Goal: Task Accomplishment & Management: Use online tool/utility

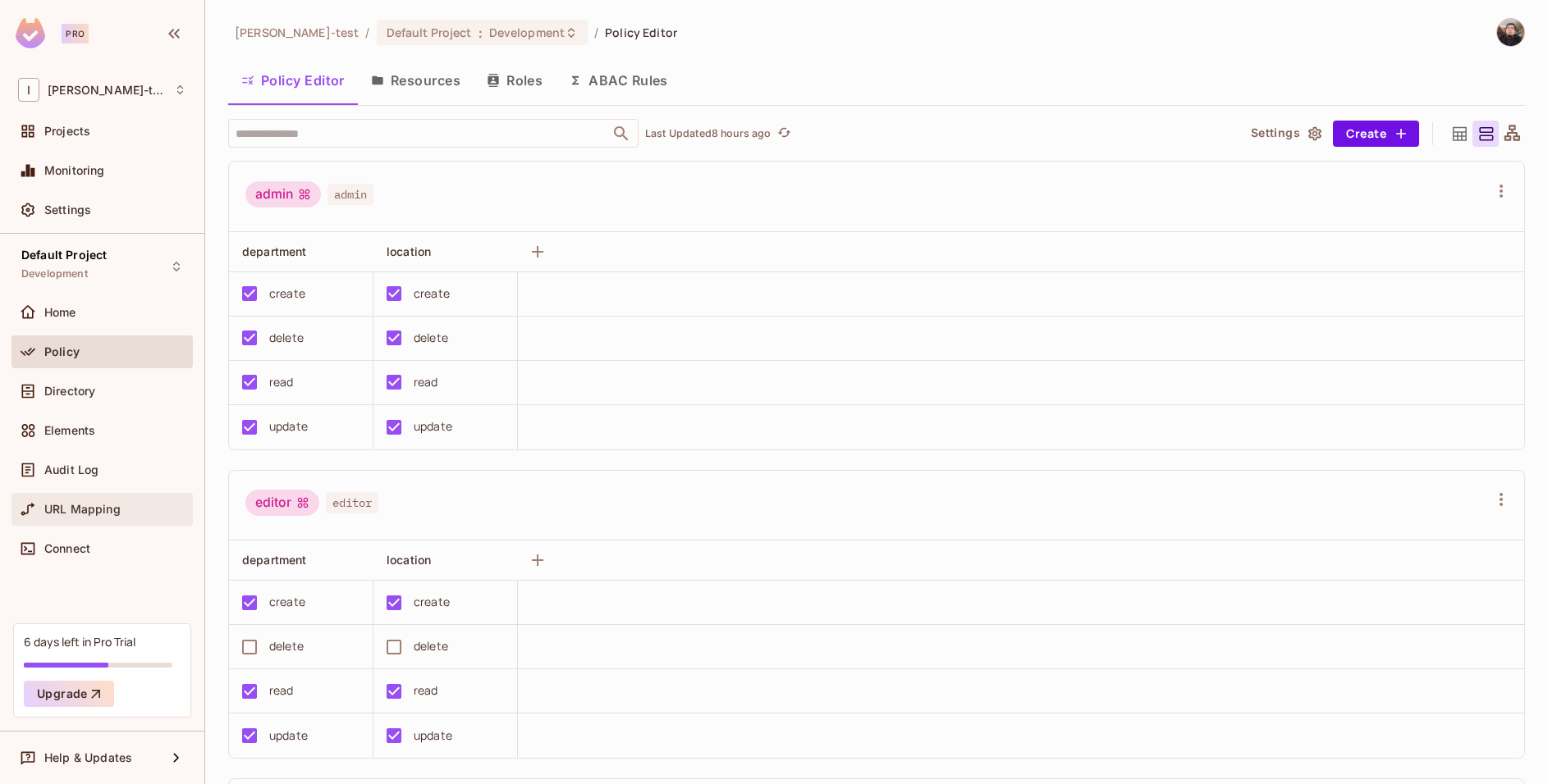
click at [63, 523] on div "URL Mapping" at bounding box center [101, 509] width 181 height 33
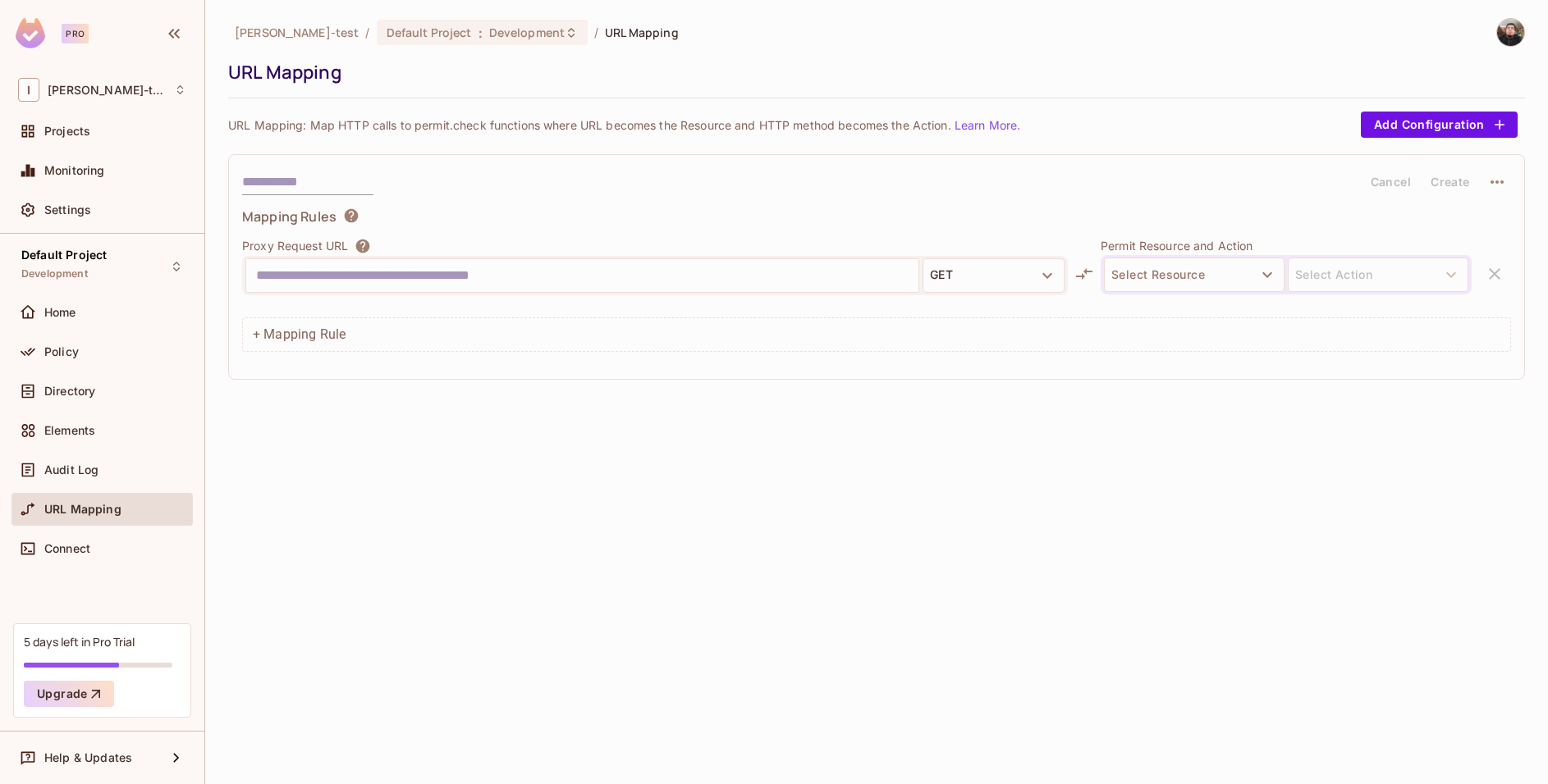
click at [363, 269] on input "text" at bounding box center [582, 276] width 652 height 26
type input "**********"
click at [296, 178] on input "text" at bounding box center [308, 182] width 131 height 26
type input "**********"
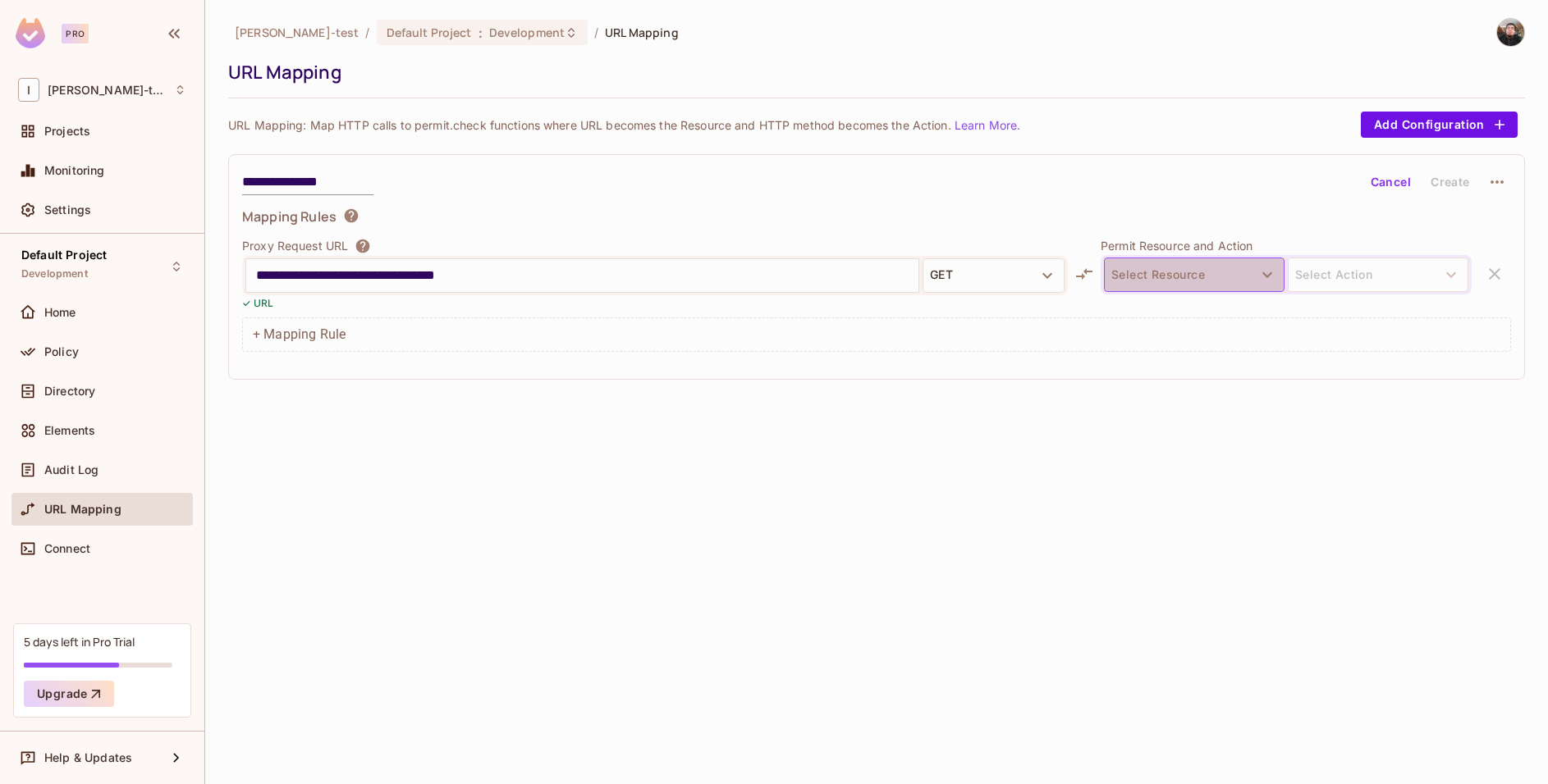
click at [1148, 279] on button "Select Resource" at bounding box center [1193, 275] width 180 height 35
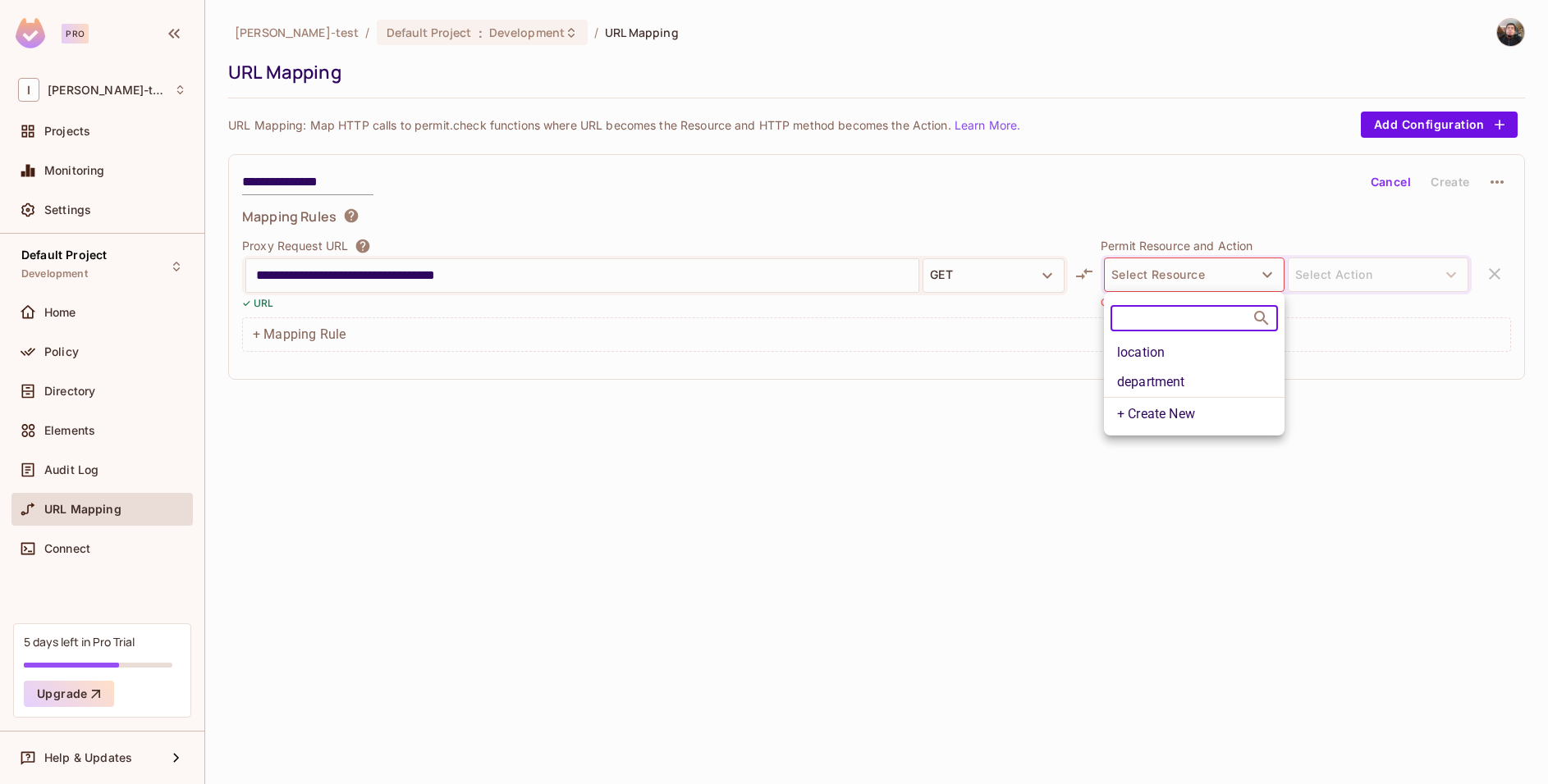
click at [1024, 279] on div at bounding box center [774, 392] width 1548 height 784
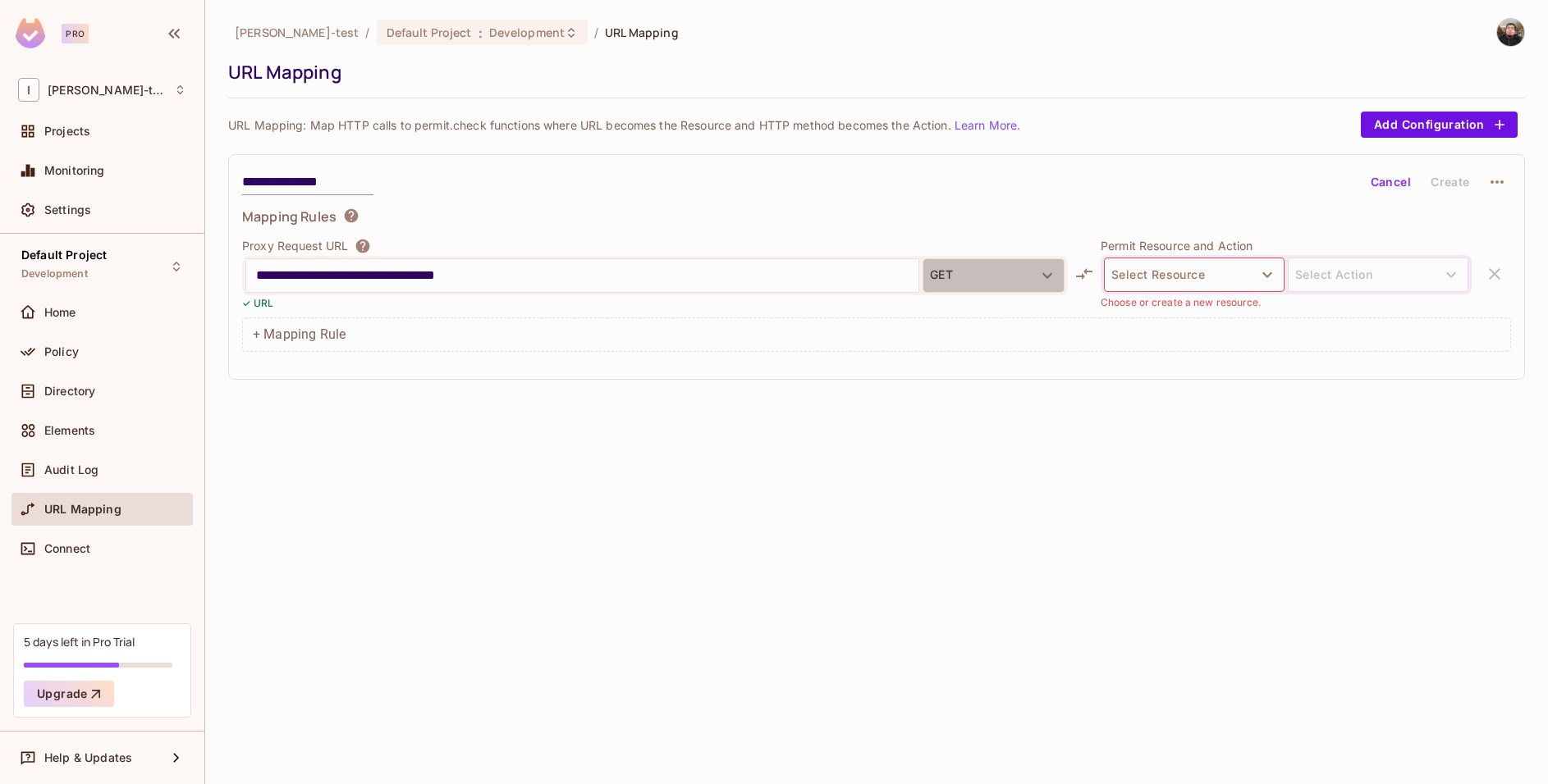
click at [1024, 279] on button "GET" at bounding box center [993, 276] width 142 height 35
click at [1010, 337] on li "POST" at bounding box center [993, 343] width 142 height 29
click at [1156, 270] on button "Select Resource" at bounding box center [1193, 275] width 180 height 35
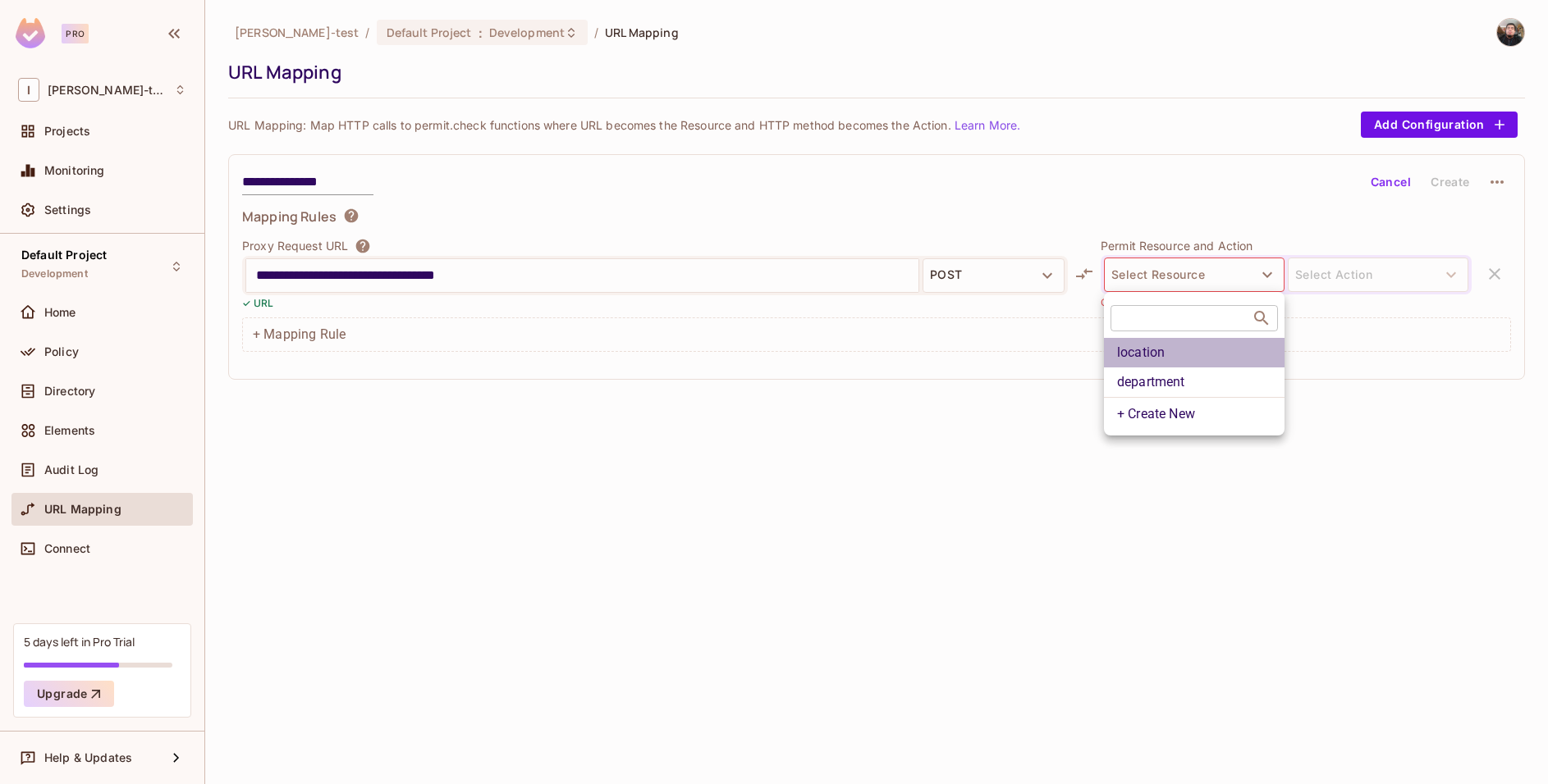
click at [1195, 353] on li "location" at bounding box center [1193, 352] width 180 height 29
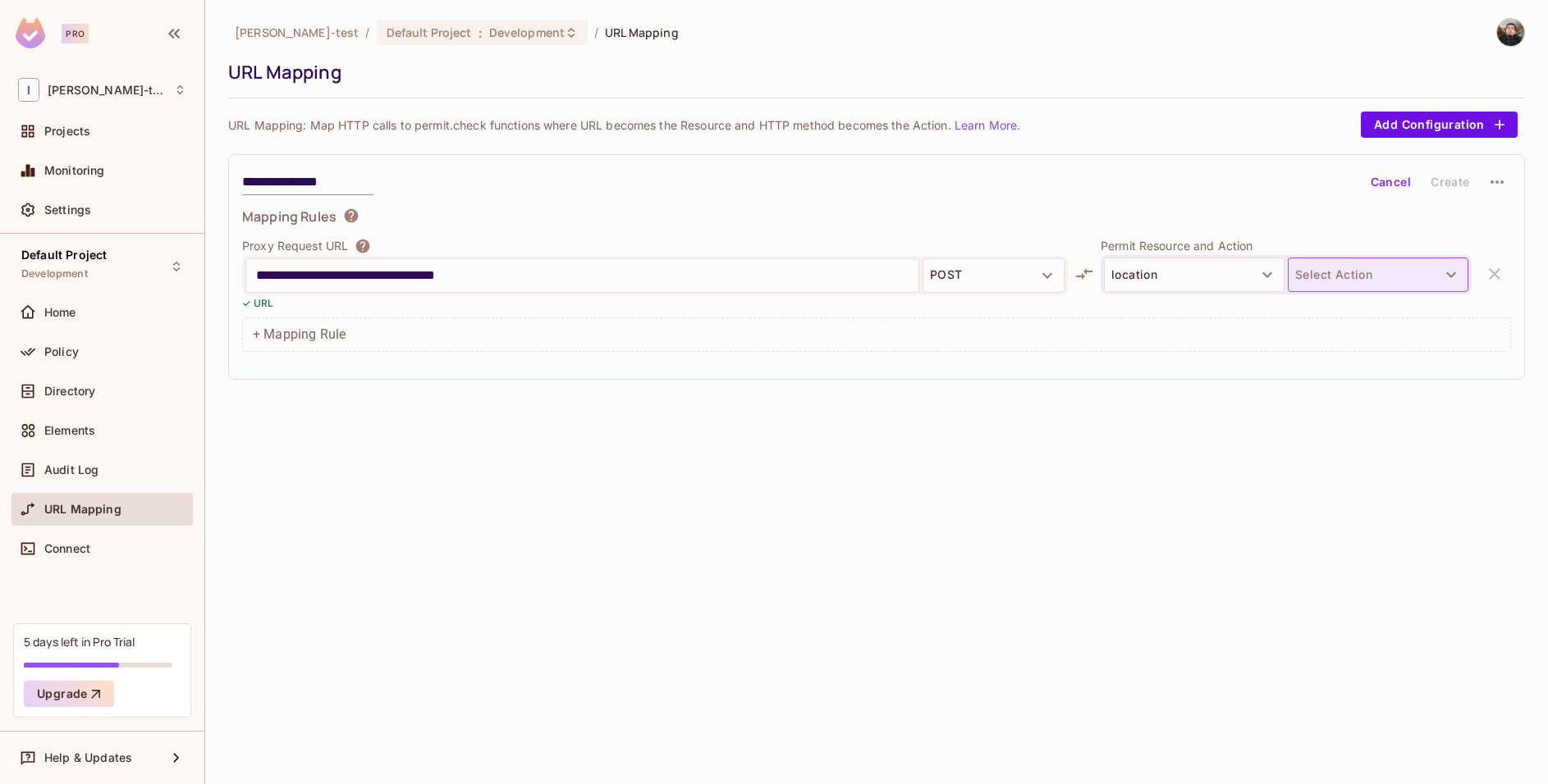
click at [1329, 277] on button "Select Action" at bounding box center [1377, 275] width 180 height 35
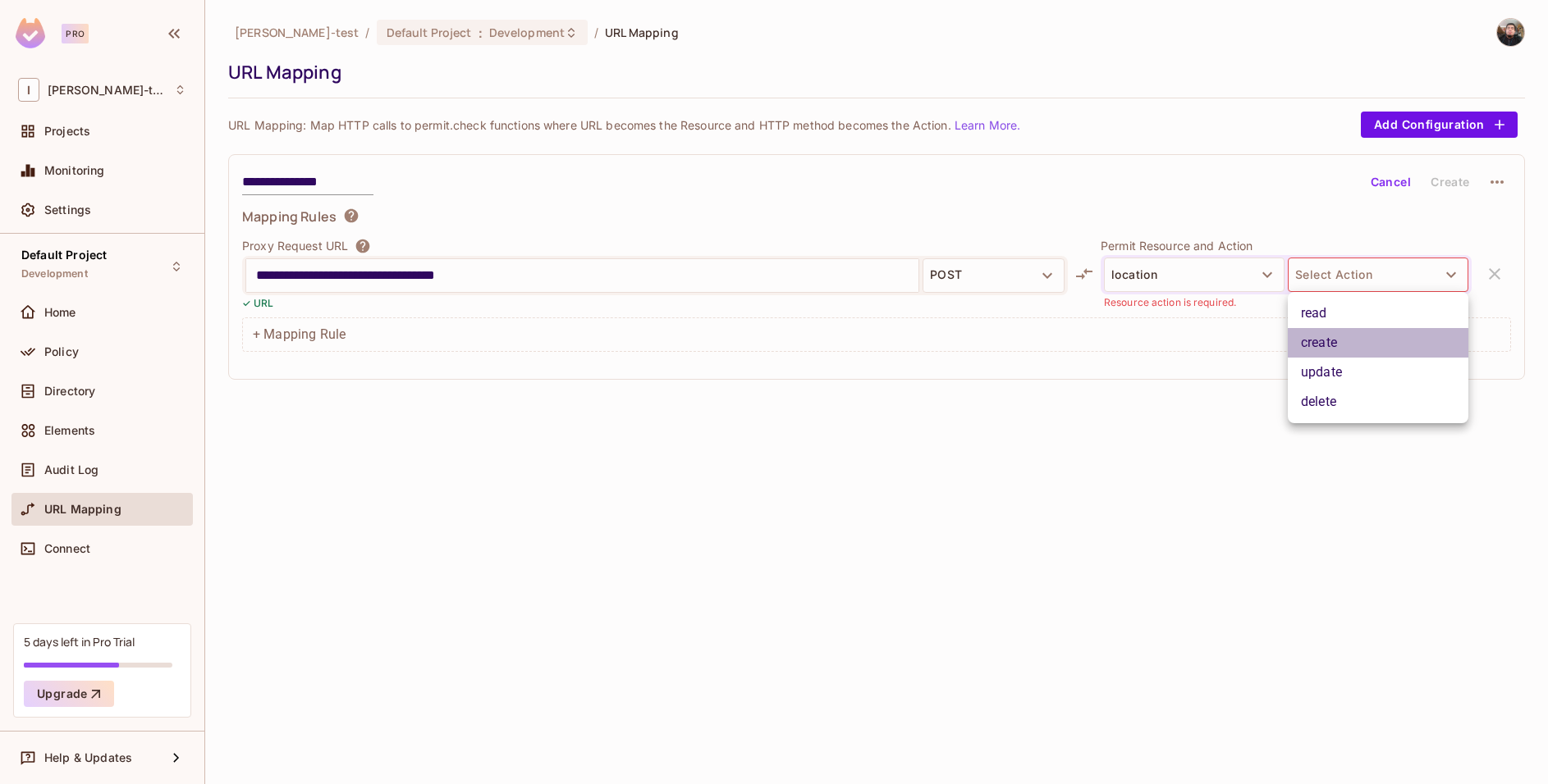
click at [1347, 345] on li "create" at bounding box center [1377, 342] width 180 height 29
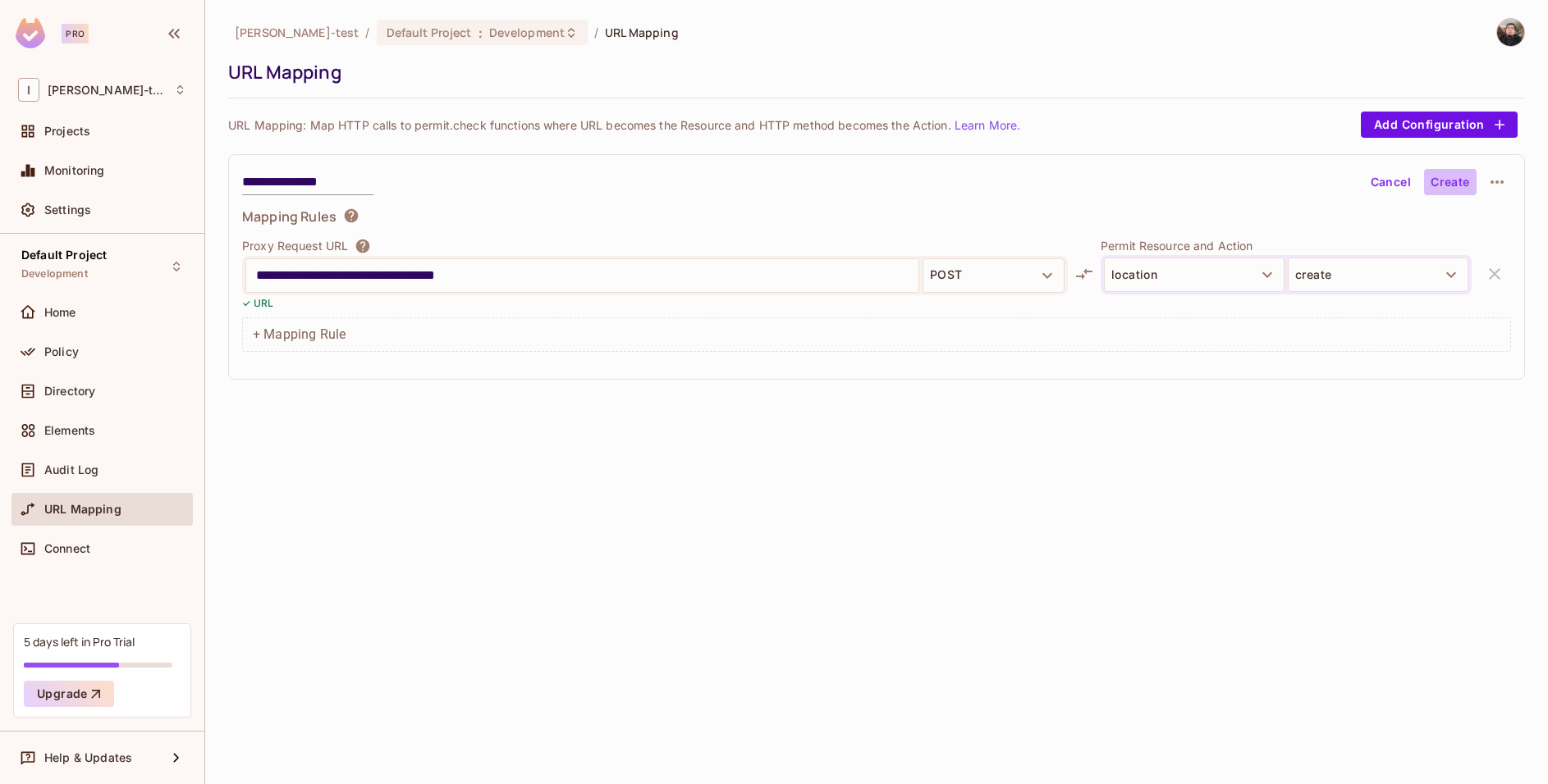
click at [1448, 179] on button "Create" at bounding box center [1450, 182] width 53 height 26
click at [520, 463] on div "[PERSON_NAME]-test / Default Project : Development / URL Mapping URL Mapping UR…" at bounding box center [876, 392] width 1343 height 784
